Goal: Task Accomplishment & Management: Use online tool/utility

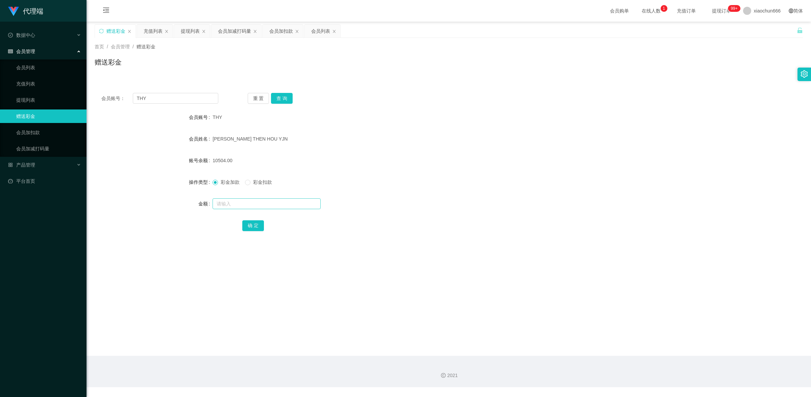
drag, startPoint x: 259, startPoint y: 212, endPoint x: 257, endPoint y: 208, distance: 4.1
click at [257, 209] on form "会员账号 THY 会员姓名 [PERSON_NAME] THEN HOU YJN 账号余额 10504.00 操作类型 彩金加款 彩金扣款 金额 确 定" at bounding box center [449, 171] width 708 height 122
click at [256, 204] on input "text" at bounding box center [267, 203] width 108 height 11
type input "8"
click at [253, 224] on button "确 定" at bounding box center [253, 225] width 22 height 11
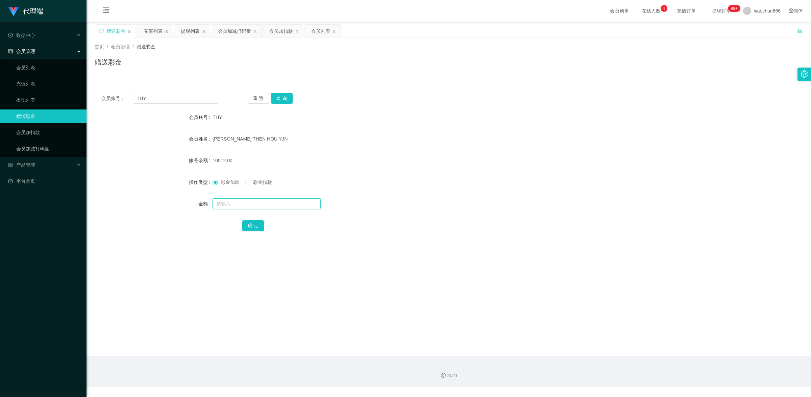
click at [248, 205] on input "text" at bounding box center [267, 203] width 108 height 11
type input "8"
drag, startPoint x: 257, startPoint y: 227, endPoint x: 270, endPoint y: 222, distance: 13.5
click at [257, 227] on button "确 定" at bounding box center [253, 225] width 22 height 11
drag, startPoint x: 241, startPoint y: 201, endPoint x: 246, endPoint y: 203, distance: 5.0
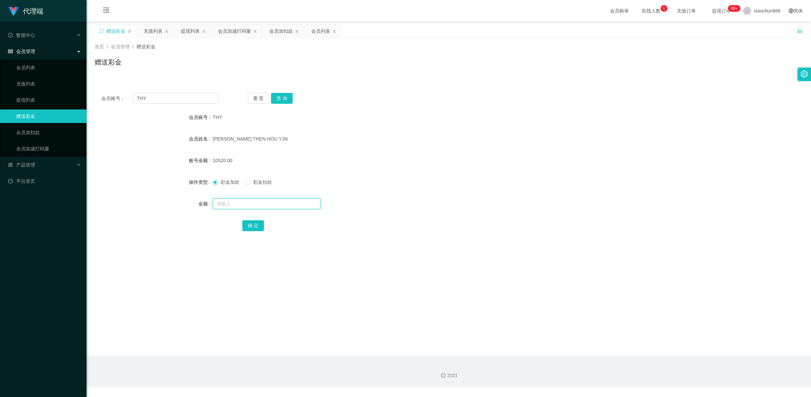
click at [241, 201] on input "text" at bounding box center [267, 203] width 108 height 11
type input "8"
click at [247, 230] on button "确 定" at bounding box center [253, 225] width 22 height 11
click at [263, 205] on input "text" at bounding box center [267, 203] width 108 height 11
type input "8"
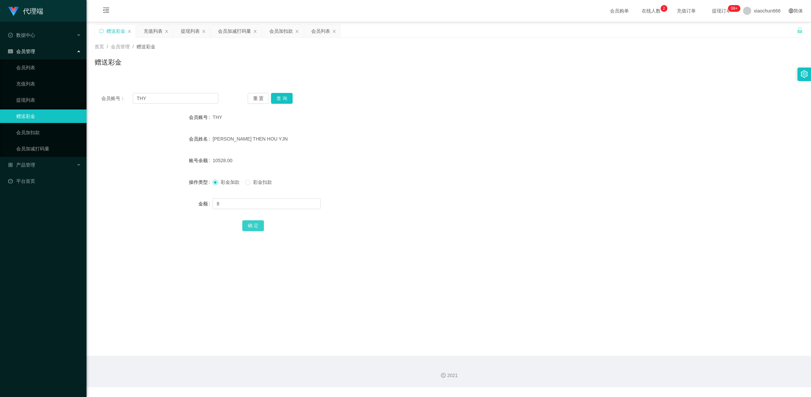
drag, startPoint x: 254, startPoint y: 223, endPoint x: 259, endPoint y: 221, distance: 5.3
click at [254, 223] on button "确 定" at bounding box center [253, 225] width 22 height 11
